Goal: Navigation & Orientation: Find specific page/section

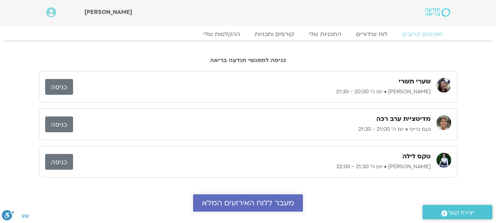
click at [243, 205] on span "מעבר ללוח האירועים המלא" at bounding box center [248, 203] width 92 height 8
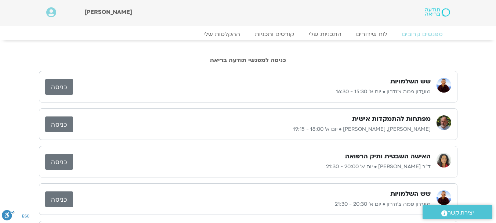
click at [56, 83] on link "כניסה" at bounding box center [59, 87] width 28 height 16
